Goal: Check status: Check status

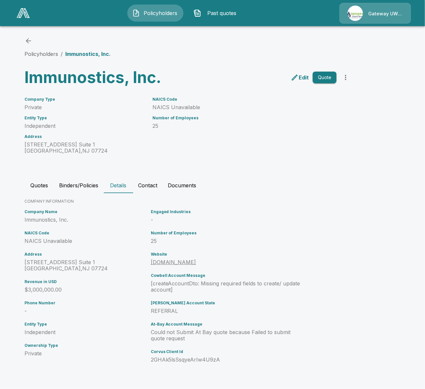
click at [23, 19] on link at bounding box center [23, 13] width 18 height 15
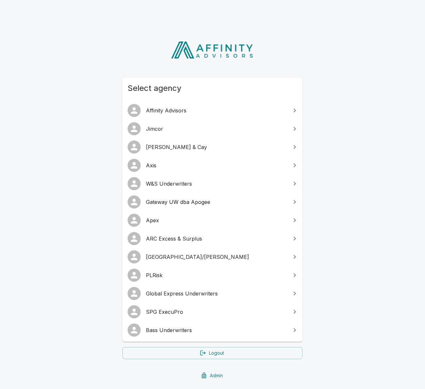
click at [191, 312] on span "SPG ExecuPro" at bounding box center [216, 312] width 141 height 8
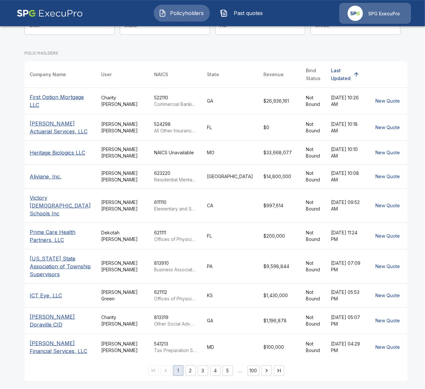
scroll to position [89, 0]
click at [191, 368] on button "2" at bounding box center [191, 370] width 10 height 10
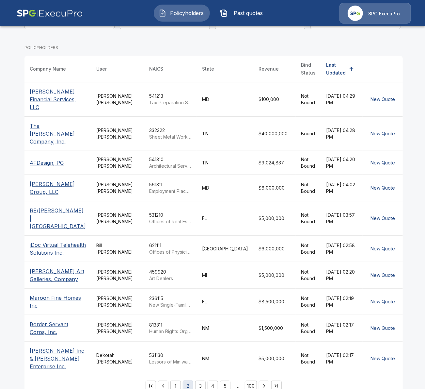
click at [198, 381] on button "3" at bounding box center [200, 386] width 10 height 10
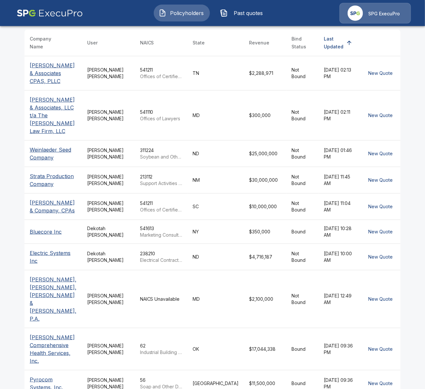
scroll to position [115, 0]
click at [134, 328] on td "Tricia Dietz" at bounding box center [108, 349] width 53 height 42
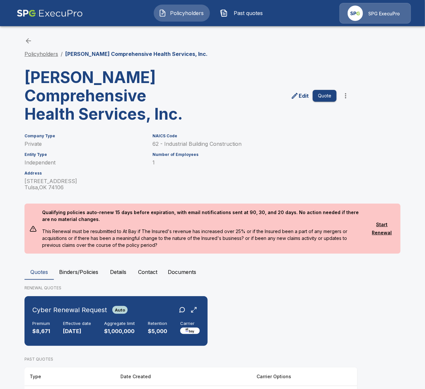
click at [48, 54] on link "Policyholders" at bounding box center [42, 54] width 34 height 7
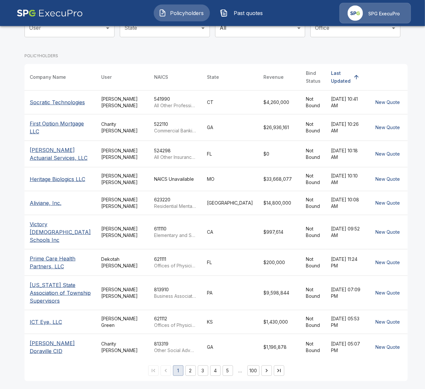
scroll to position [89, 0]
click at [117, 155] on td "Tricia Dietz" at bounding box center [122, 153] width 53 height 26
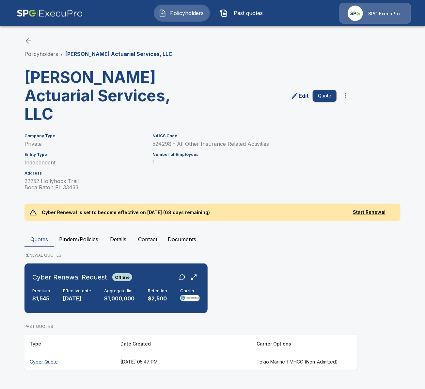
click at [124, 236] on button "Details" at bounding box center [118, 239] width 29 height 16
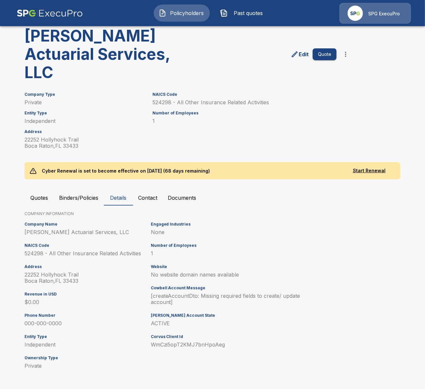
scroll to position [42, 0]
click at [69, 196] on button "Binders/Policies" at bounding box center [79, 197] width 50 height 16
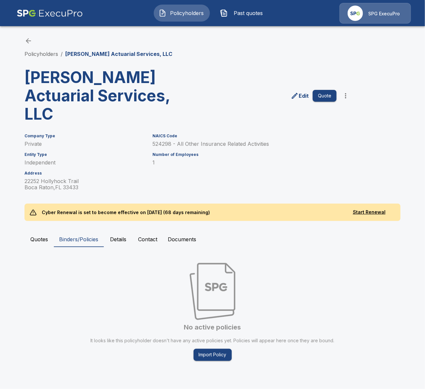
click at [37, 243] on button "Quotes" at bounding box center [39, 239] width 29 height 16
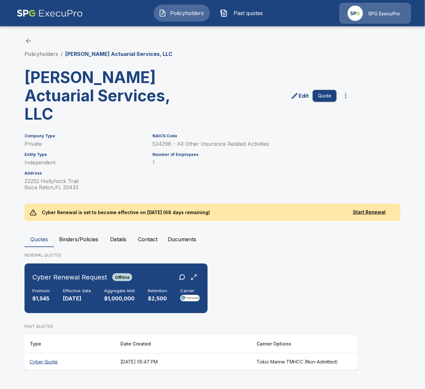
click at [119, 237] on button "Details" at bounding box center [118, 239] width 29 height 16
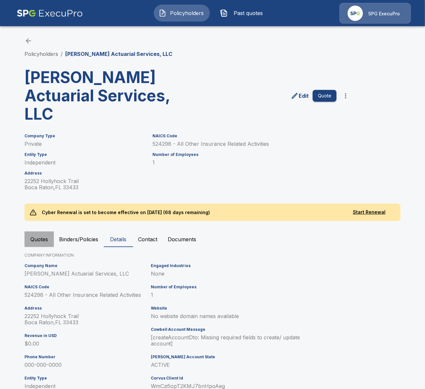
click at [38, 241] on button "Quotes" at bounding box center [39, 239] width 29 height 16
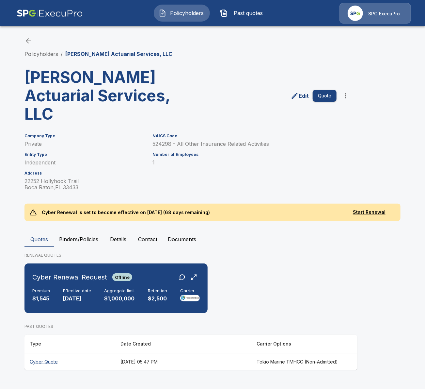
click at [116, 242] on button "Details" at bounding box center [118, 239] width 29 height 16
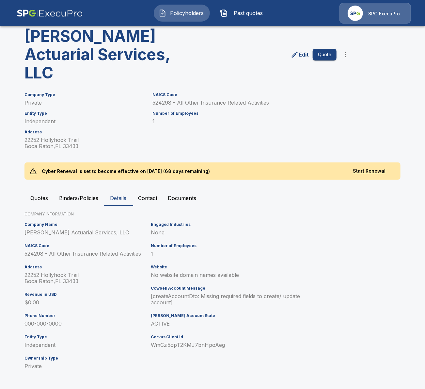
scroll to position [42, 0]
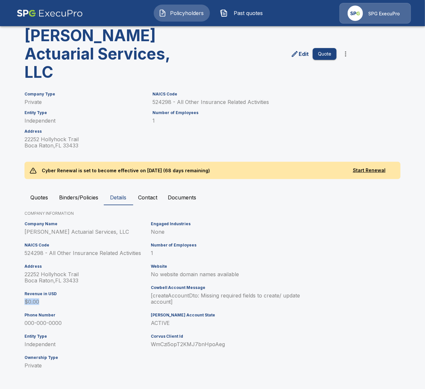
drag, startPoint x: 31, startPoint y: 303, endPoint x: 53, endPoint y: 304, distance: 22.2
click at [41, 303] on div "Company Name Ethan E. Kra Actuarial Services, LLC NAICS Code 524298 - All Other…" at bounding box center [85, 297] width 126 height 157
click at [56, 314] on h6 "Phone Number" at bounding box center [87, 315] width 124 height 5
drag, startPoint x: 163, startPoint y: 298, endPoint x: 180, endPoint y: 304, distance: 17.5
click at [176, 302] on p "[createAccountDto: Missing required fields to create/ update account]" at bounding box center [228, 298] width 155 height 12
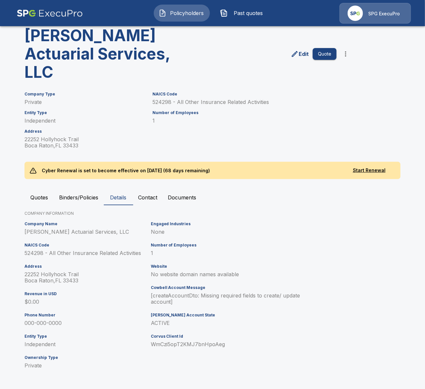
click at [181, 304] on p "[createAccountDto: Missing required fields to create/ update account]" at bounding box center [228, 298] width 155 height 12
drag, startPoint x: 152, startPoint y: 297, endPoint x: 175, endPoint y: 301, distance: 23.5
click at [175, 301] on div "Engaged Industries None Number of Employees 1 Website No website domain names a…" at bounding box center [227, 297] width 158 height 157
click at [183, 308] on div "Engaged Industries None Number of Employees 1 Website No website domain names a…" at bounding box center [227, 297] width 158 height 157
click at [41, 191] on button "Quotes" at bounding box center [39, 197] width 29 height 16
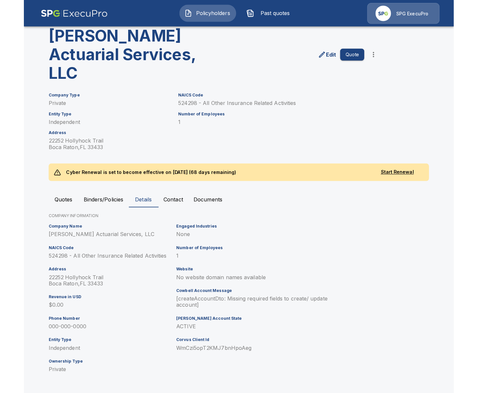
scroll to position [0, 0]
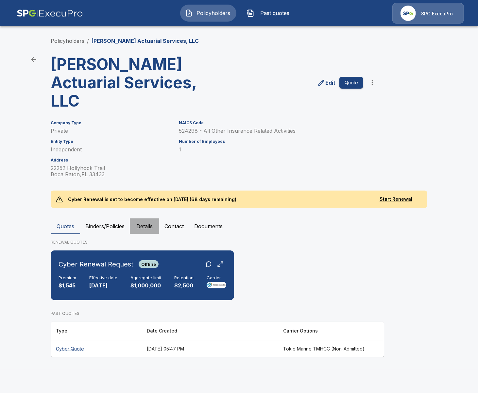
click at [137, 226] on button "Details" at bounding box center [144, 226] width 29 height 16
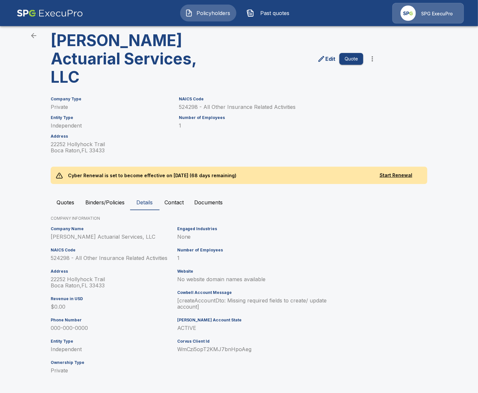
scroll to position [25, 0]
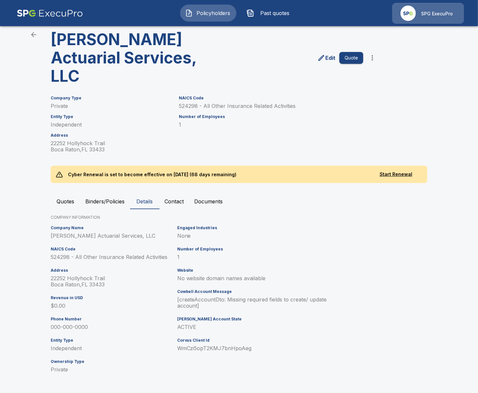
click at [323, 59] on icon "edit" at bounding box center [321, 58] width 8 height 8
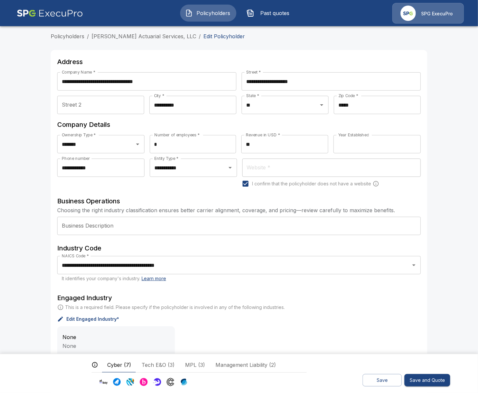
click at [38, 84] on main "**********" at bounding box center [239, 271] width 478 height 542
click at [219, 16] on span "Policyholders" at bounding box center [213, 13] width 36 height 8
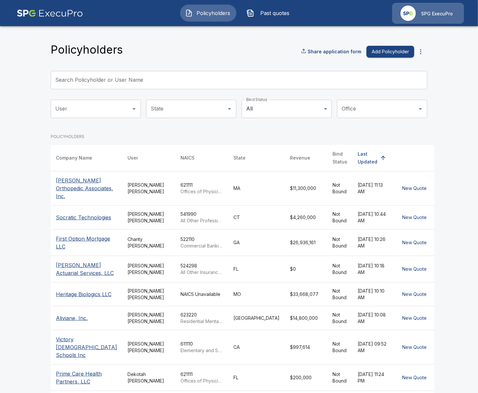
click at [218, 76] on input "Search Policyholder or User Name" at bounding box center [235, 80] width 369 height 18
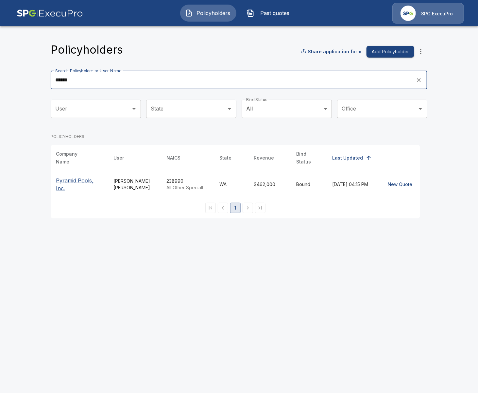
type input "******"
click at [65, 179] on p "Pyramid Pools, Inc." at bounding box center [79, 184] width 47 height 16
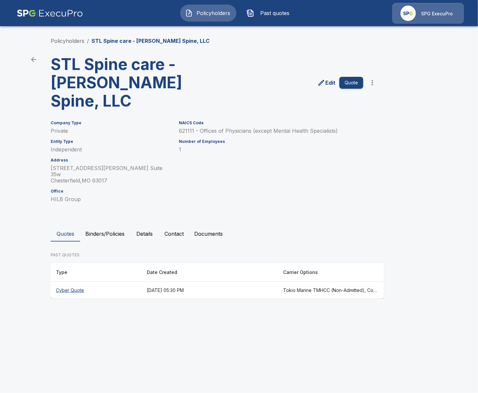
click at [130, 282] on th "Cyber Quote" at bounding box center [96, 290] width 91 height 17
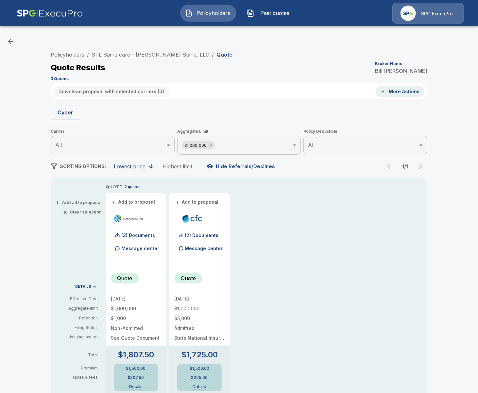
click at [120, 53] on link "STL Spine care - [PERSON_NAME] Spine, LLC" at bounding box center [150, 54] width 118 height 7
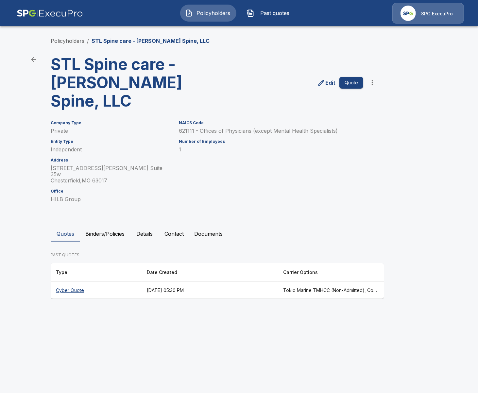
click at [222, 282] on th "[DATE] 05:30 PM" at bounding box center [209, 290] width 136 height 17
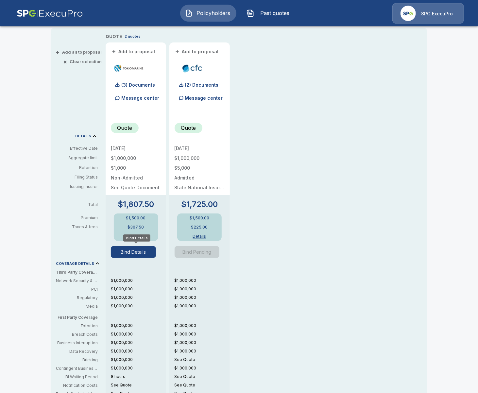
scroll to position [150, 0]
click at [141, 254] on button "Bind Details" at bounding box center [133, 252] width 45 height 12
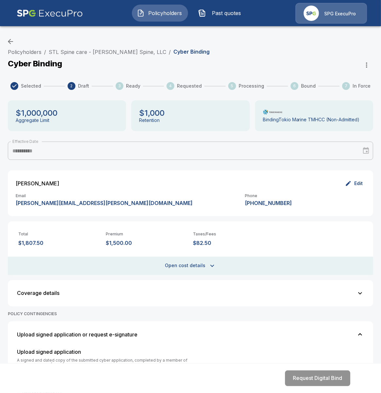
click at [329, 56] on div "Policyholders / STL Spine care - Coury Spine, LLC / Cyber Binding" at bounding box center [191, 53] width 366 height 10
click at [332, 44] on div "**********" at bounding box center [190, 326] width 381 height 591
click at [340, 46] on div "**********" at bounding box center [190, 326] width 381 height 591
click at [341, 51] on div "Policyholders / STL Spine care - Coury Spine, LLC / Cyber Binding" at bounding box center [191, 53] width 366 height 10
click at [268, 61] on div "Cyber Binding" at bounding box center [191, 64] width 366 height 13
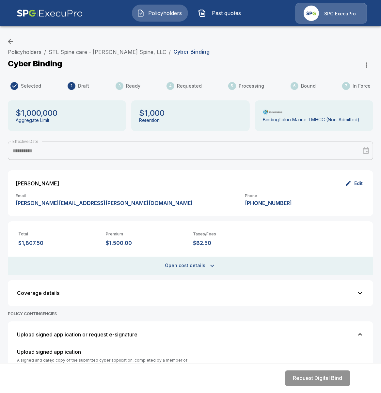
click at [310, 43] on div "**********" at bounding box center [190, 326] width 381 height 591
click at [334, 57] on div "Policyholders / STL Spine care - Coury Spine, LLC / Cyber Binding" at bounding box center [191, 53] width 366 height 10
click at [274, 54] on div "Policyholders / STL Spine care - Coury Spine, LLC / Cyber Binding" at bounding box center [191, 53] width 366 height 10
click at [120, 51] on link "STL Spine care - Coury Spine, LLC" at bounding box center [108, 52] width 118 height 7
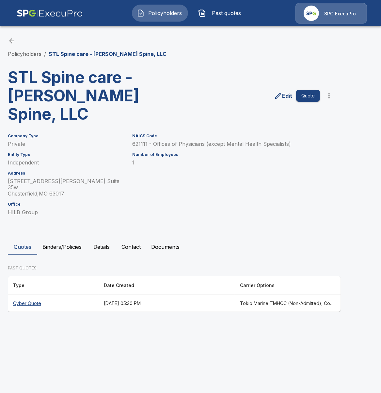
click at [55, 239] on button "Binders/Policies" at bounding box center [62, 247] width 50 height 16
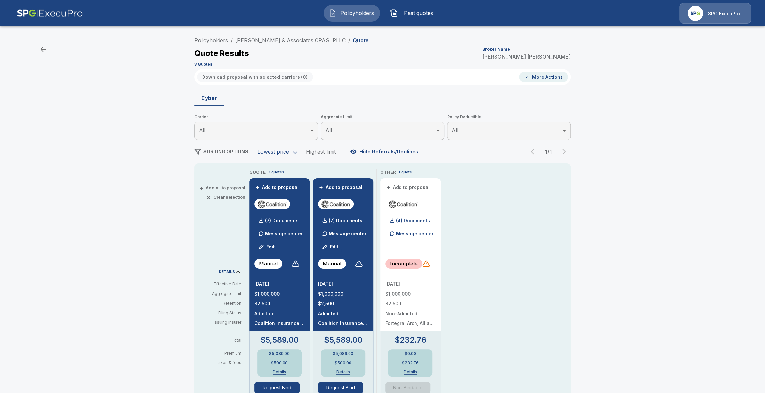
click at [274, 39] on link "[PERSON_NAME] & Associates CPAS, PLLC" at bounding box center [290, 40] width 110 height 7
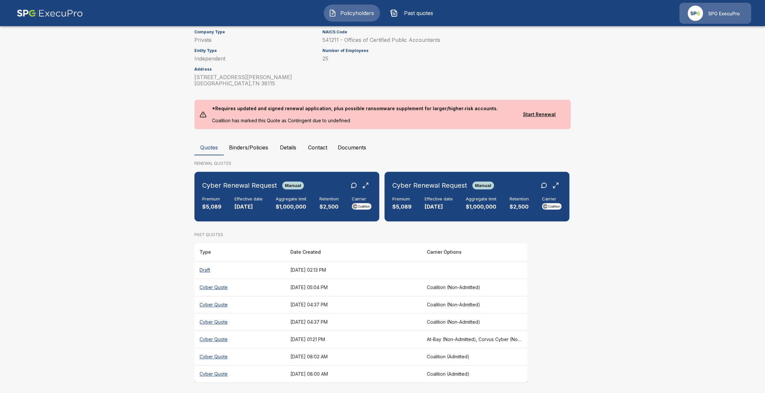
scroll to position [92, 0]
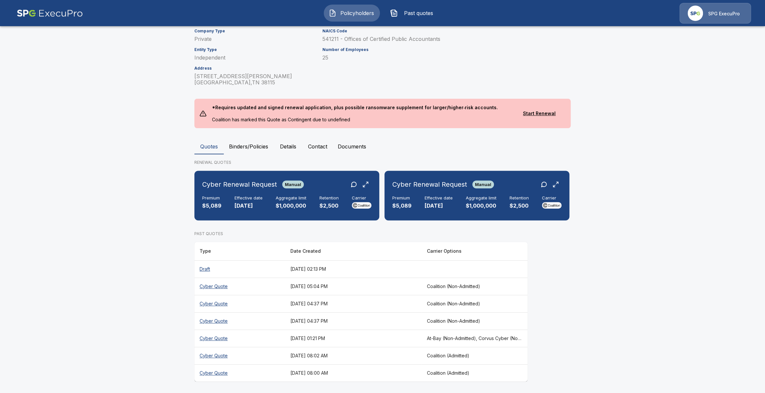
click at [416, 282] on th "[DATE] 05:04 PM" at bounding box center [353, 285] width 136 height 17
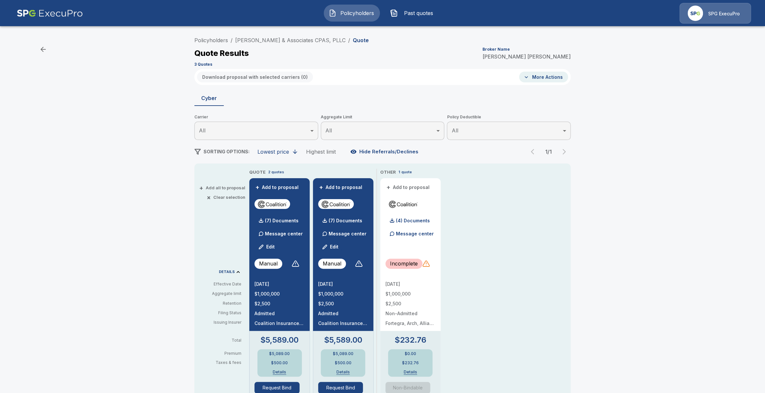
click at [428, 265] on div at bounding box center [426, 263] width 8 height 8
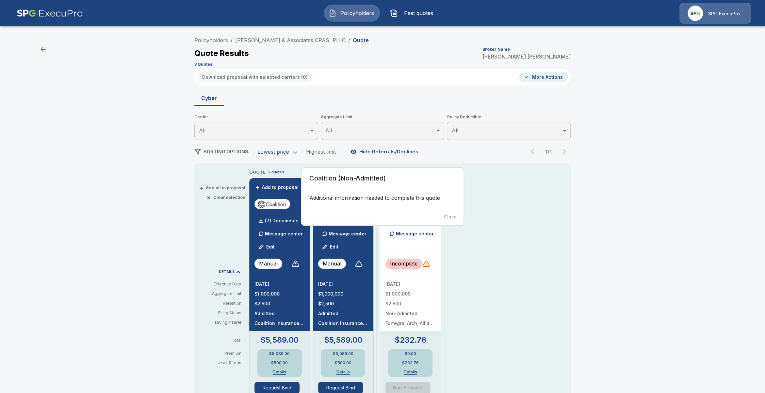
click at [448, 218] on button "Close" at bounding box center [450, 217] width 21 height 12
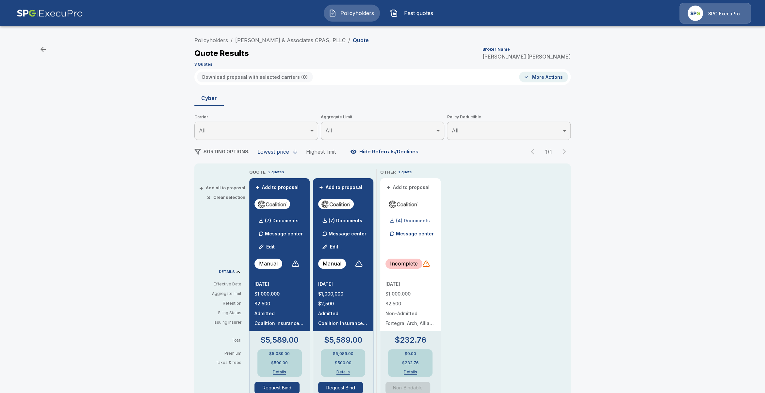
click at [414, 223] on div "(4) Documents" at bounding box center [407, 220] width 44 height 13
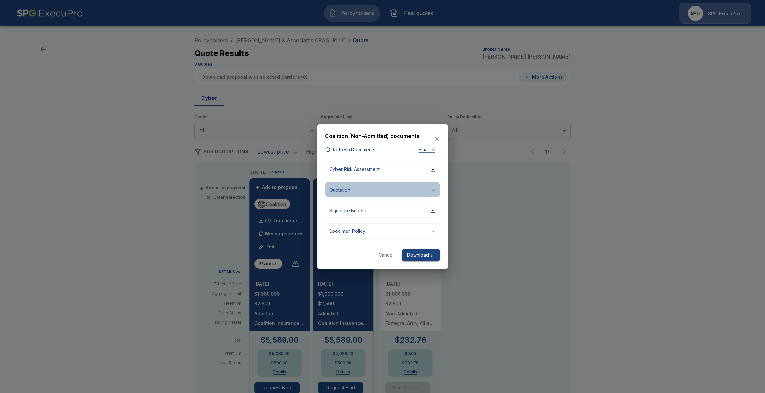
click at [381, 195] on button "Quotation" at bounding box center [382, 189] width 115 height 15
click at [139, 298] on div at bounding box center [382, 196] width 765 height 393
